Goal: Information Seeking & Learning: Learn about a topic

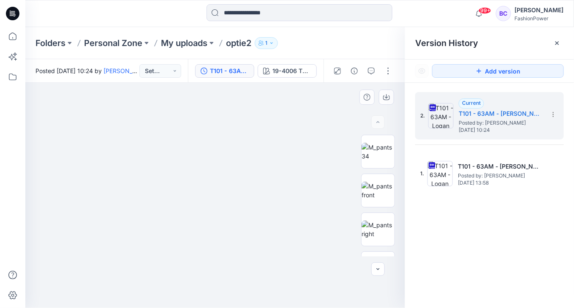
click at [238, 185] on img at bounding box center [215, 188] width 422 height 239
click at [198, 44] on p "My uploads" at bounding box center [184, 43] width 46 height 12
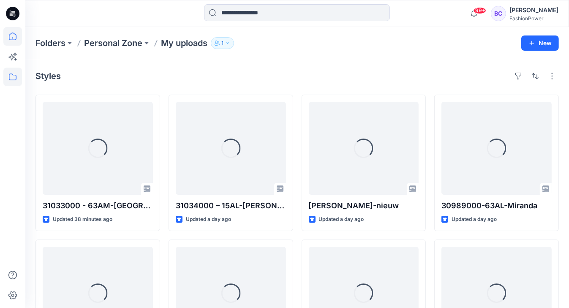
click at [7, 33] on icon at bounding box center [12, 36] width 19 height 19
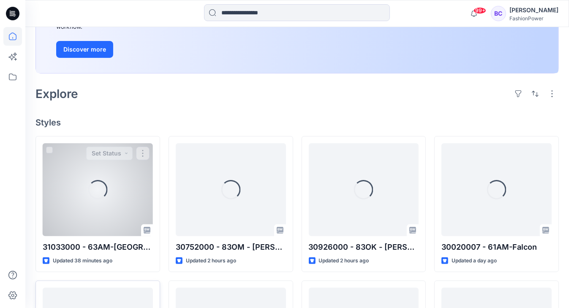
scroll to position [203, 0]
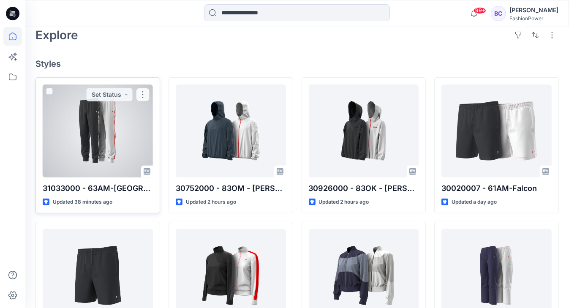
click at [127, 162] on div at bounding box center [98, 130] width 110 height 93
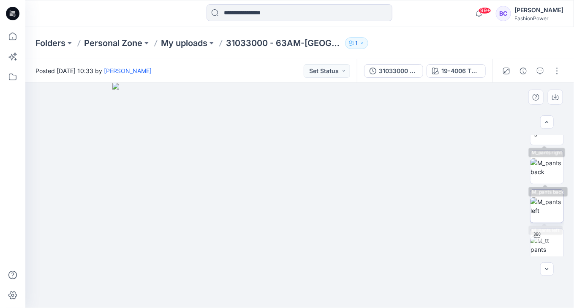
scroll to position [101, 0]
click at [549, 187] on div at bounding box center [547, 196] width 34 height 122
click at [549, 197] on img at bounding box center [546, 206] width 33 height 18
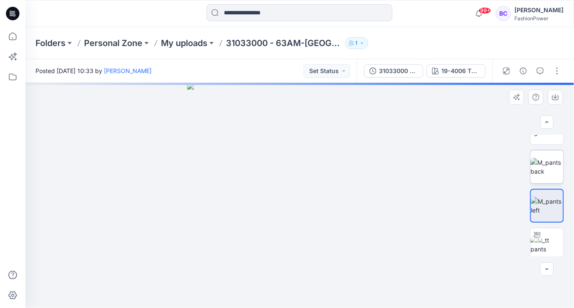
click at [561, 158] on img at bounding box center [546, 167] width 33 height 18
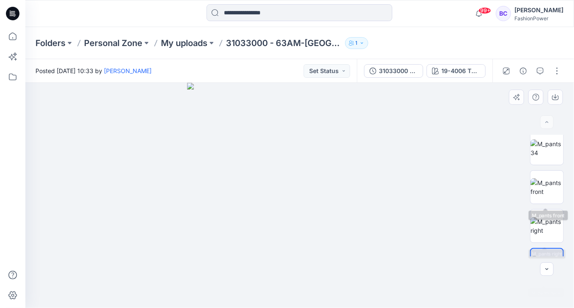
scroll to position [0, 0]
click at [547, 147] on img at bounding box center [546, 152] width 33 height 18
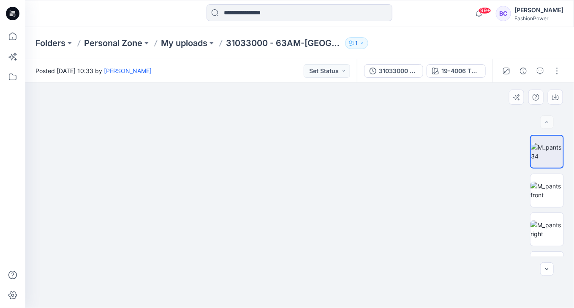
click at [331, 181] on img at bounding box center [299, 170] width 326 height 276
click at [268, 190] on img at bounding box center [299, 195] width 225 height 225
click at [533, 181] on img at bounding box center [546, 190] width 33 height 18
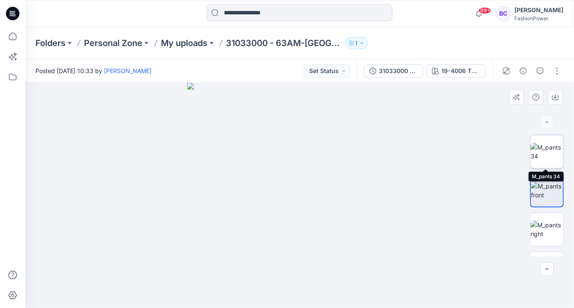
click at [546, 151] on img at bounding box center [546, 152] width 33 height 18
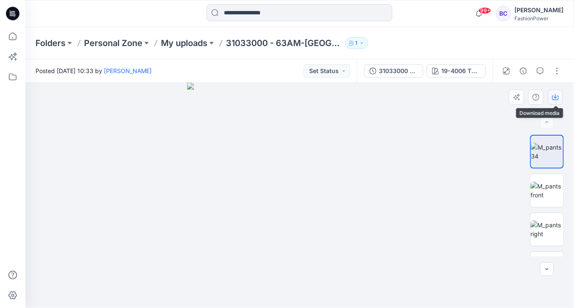
click at [554, 96] on icon "button" at bounding box center [555, 97] width 7 height 7
click at [539, 223] on img at bounding box center [546, 229] width 33 height 18
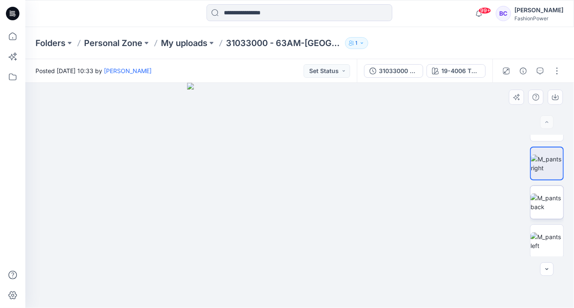
scroll to position [68, 0]
click at [544, 209] on img at bounding box center [546, 201] width 33 height 18
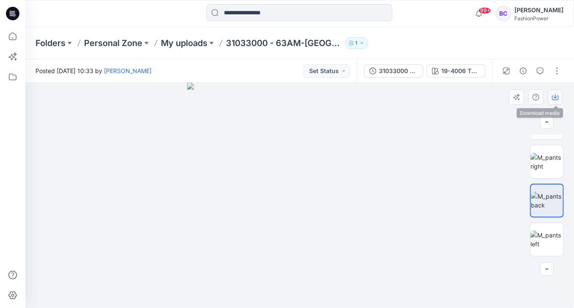
click at [559, 93] on button "button" at bounding box center [554, 96] width 15 height 15
click at [544, 241] on img at bounding box center [546, 239] width 33 height 18
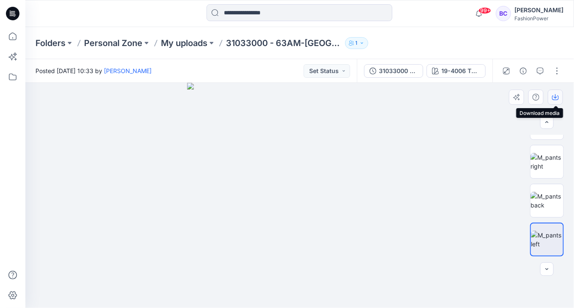
click at [559, 95] on button "button" at bounding box center [554, 96] width 15 height 15
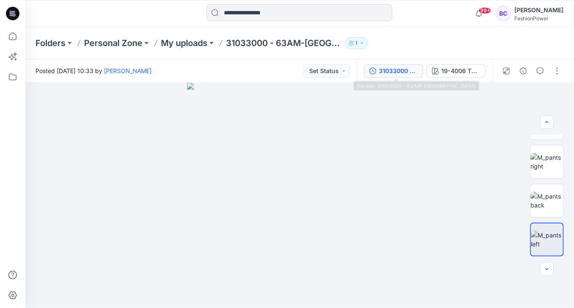
click at [395, 73] on div "31033000 - 63AM-[GEOGRAPHIC_DATA]" at bounding box center [398, 70] width 39 height 9
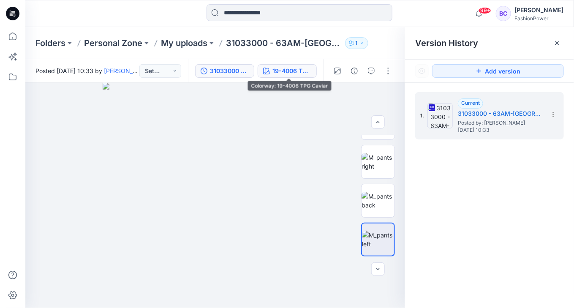
click at [317, 67] on button "19-4006 TPG Caviar" at bounding box center [286, 71] width 59 height 14
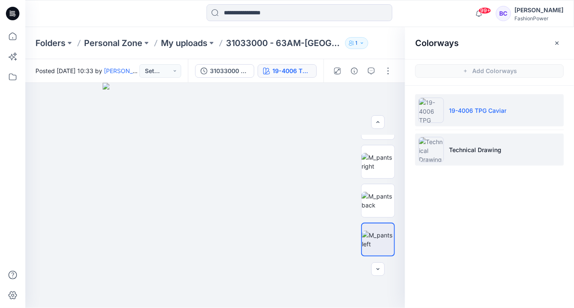
click at [508, 144] on li "Technical Drawing" at bounding box center [489, 149] width 149 height 32
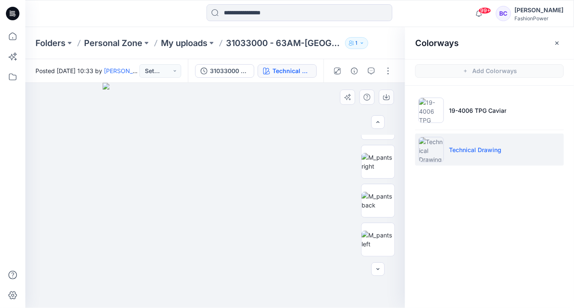
click at [193, 157] on img at bounding box center [215, 195] width 225 height 225
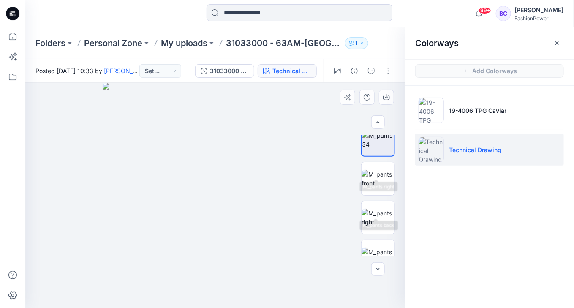
scroll to position [0, 0]
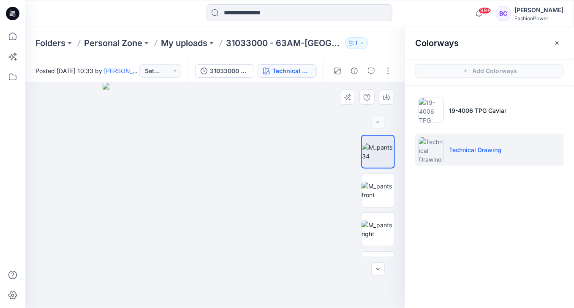
click at [214, 170] on img at bounding box center [215, 195] width 225 height 225
click at [390, 90] on button "button" at bounding box center [386, 96] width 15 height 15
click at [383, 221] on img at bounding box center [377, 229] width 33 height 18
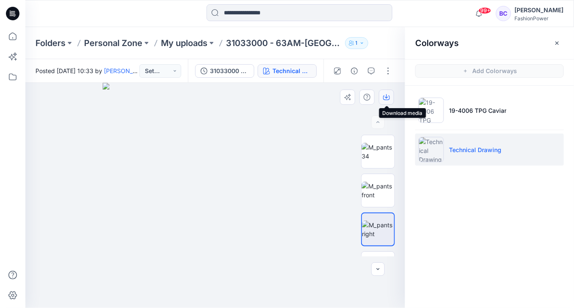
click at [390, 96] on button "button" at bounding box center [386, 96] width 15 height 15
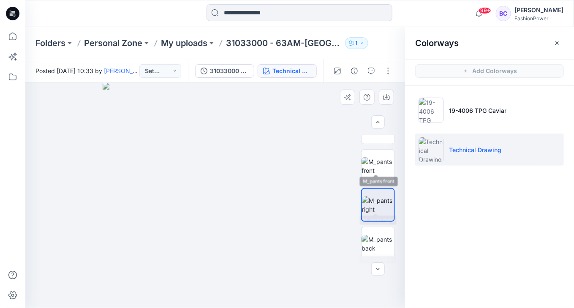
scroll to position [34, 0]
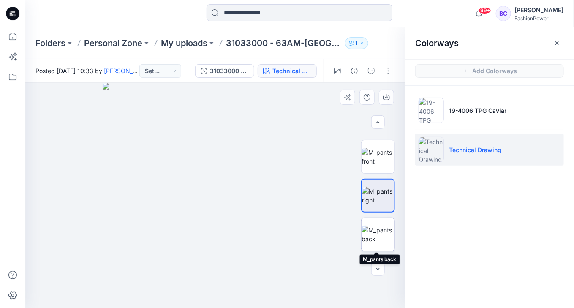
click at [385, 243] on img at bounding box center [377, 234] width 33 height 18
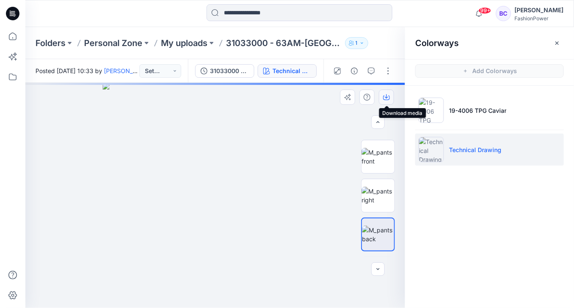
click at [382, 95] on button "button" at bounding box center [386, 96] width 15 height 15
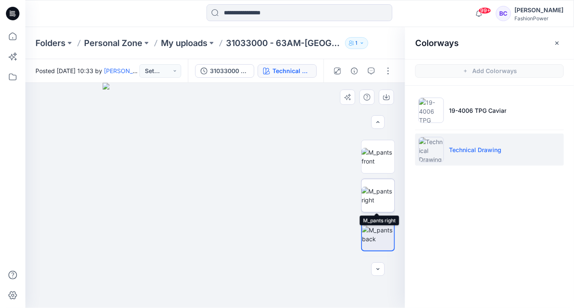
click at [379, 190] on img at bounding box center [377, 196] width 33 height 18
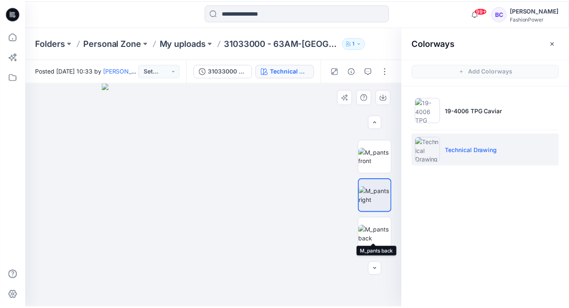
scroll to position [135, 0]
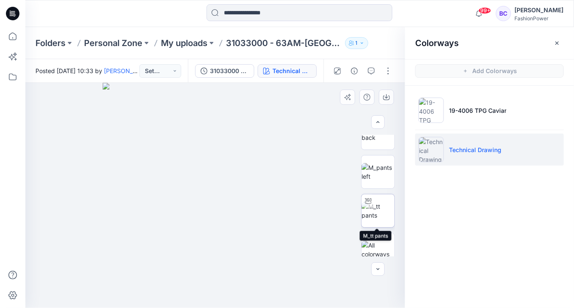
click at [376, 202] on img at bounding box center [377, 211] width 33 height 18
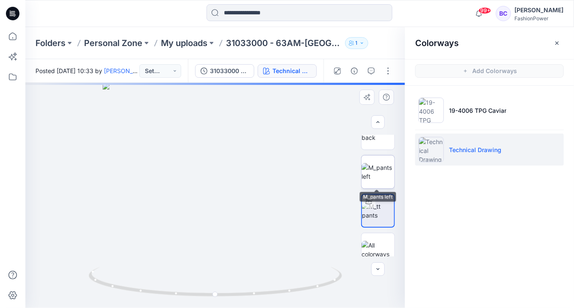
click at [377, 170] on img at bounding box center [377, 172] width 33 height 18
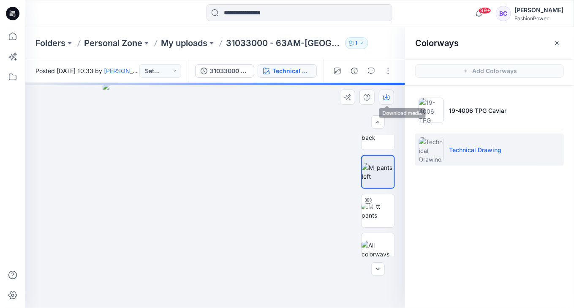
click at [385, 95] on icon "button" at bounding box center [386, 97] width 7 height 7
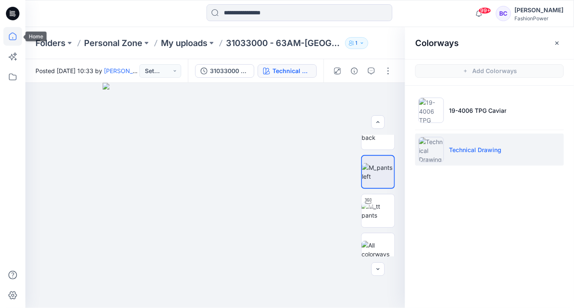
click at [4, 34] on icon at bounding box center [12, 36] width 19 height 19
